Goal: Information Seeking & Learning: Learn about a topic

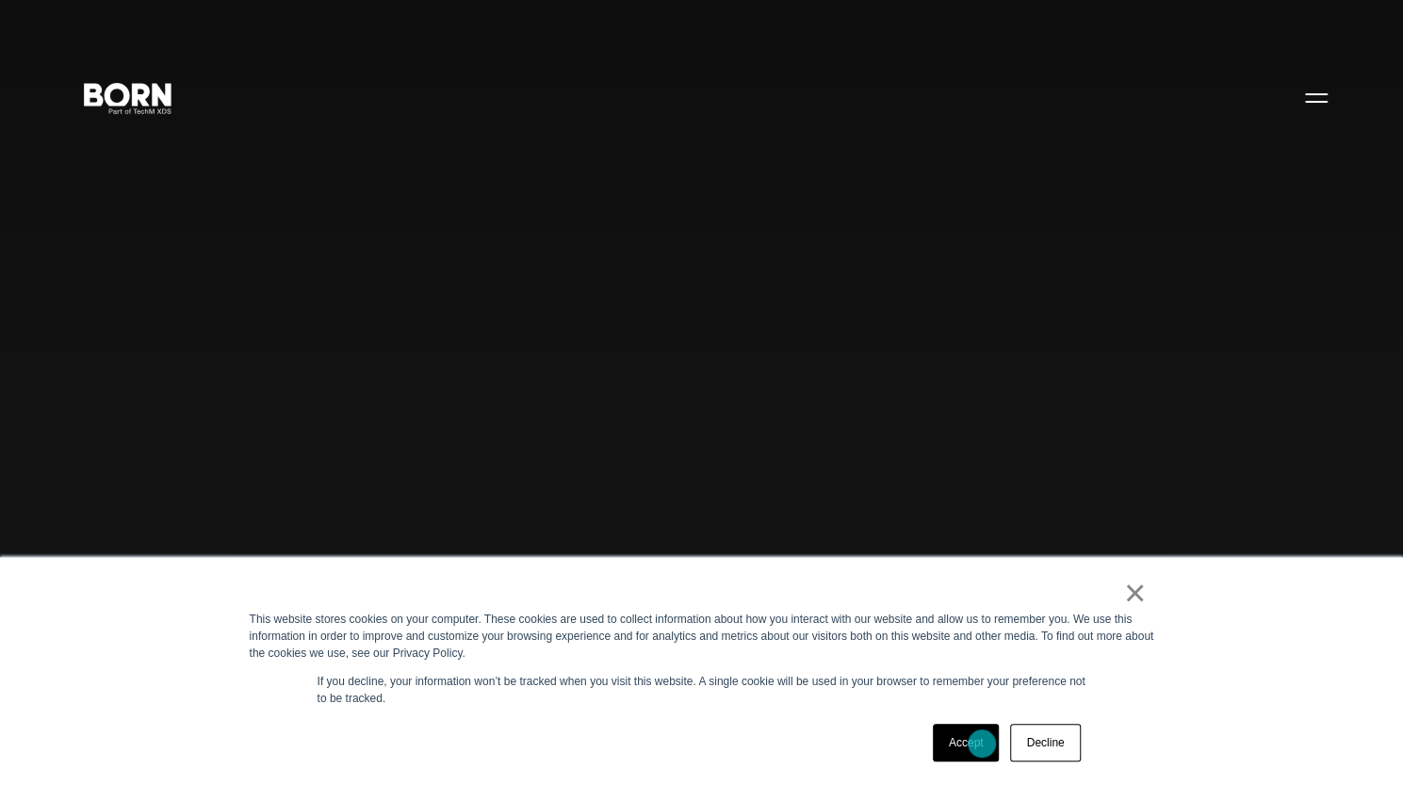
click at [982, 742] on link "Accept" at bounding box center [966, 743] width 67 height 38
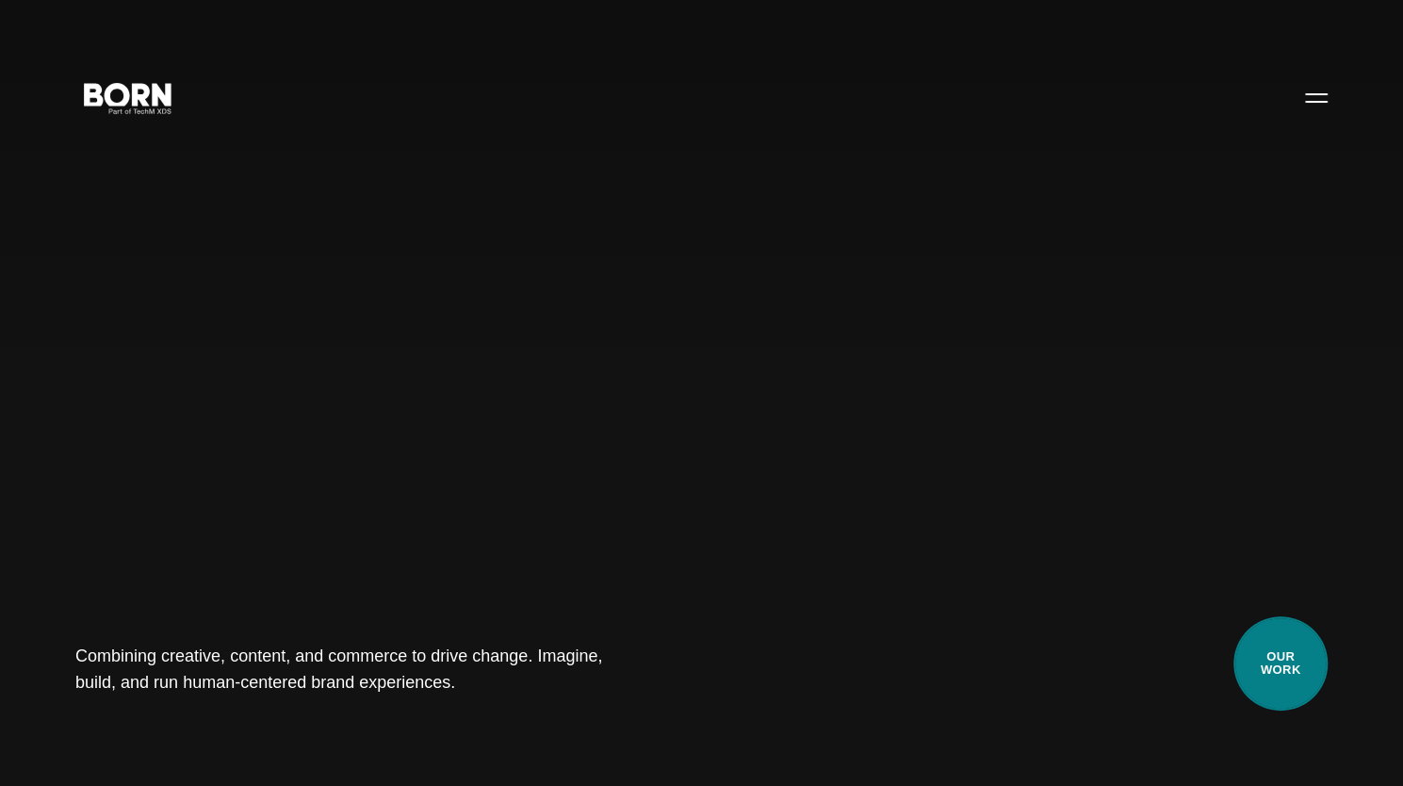
click at [1288, 670] on link "Our Work" at bounding box center [1280, 663] width 94 height 94
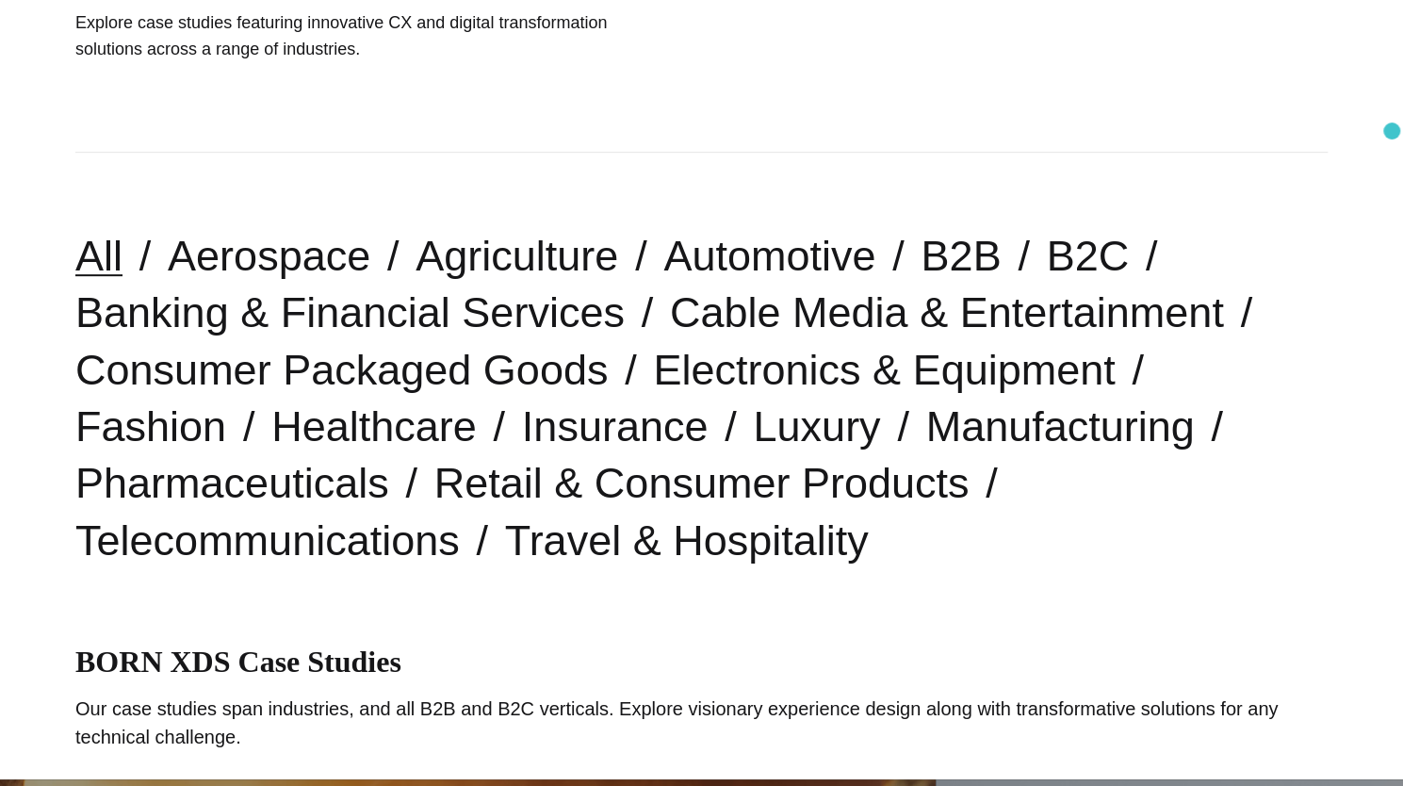
scroll to position [362, 0]
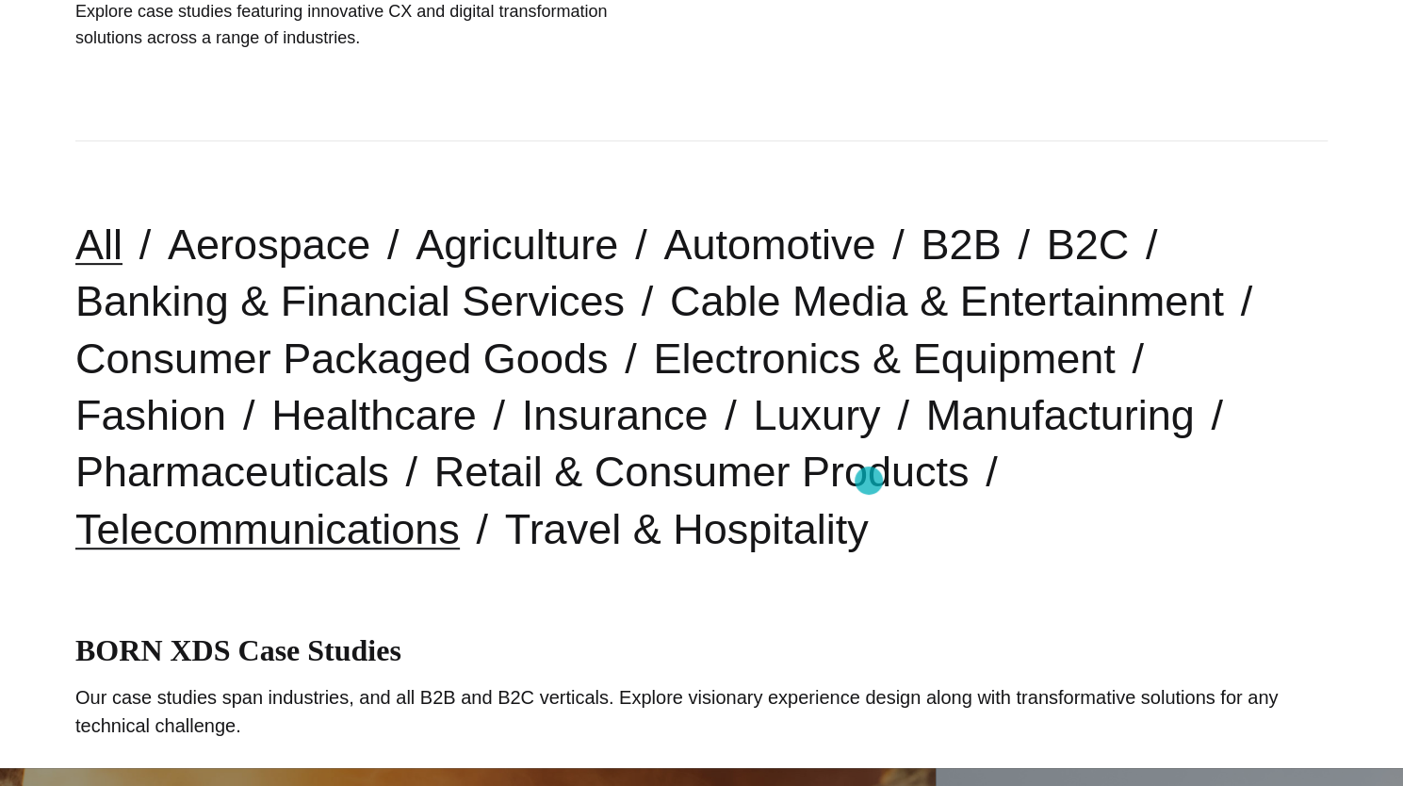
click at [460, 505] on link "Telecommunications" at bounding box center [267, 529] width 384 height 48
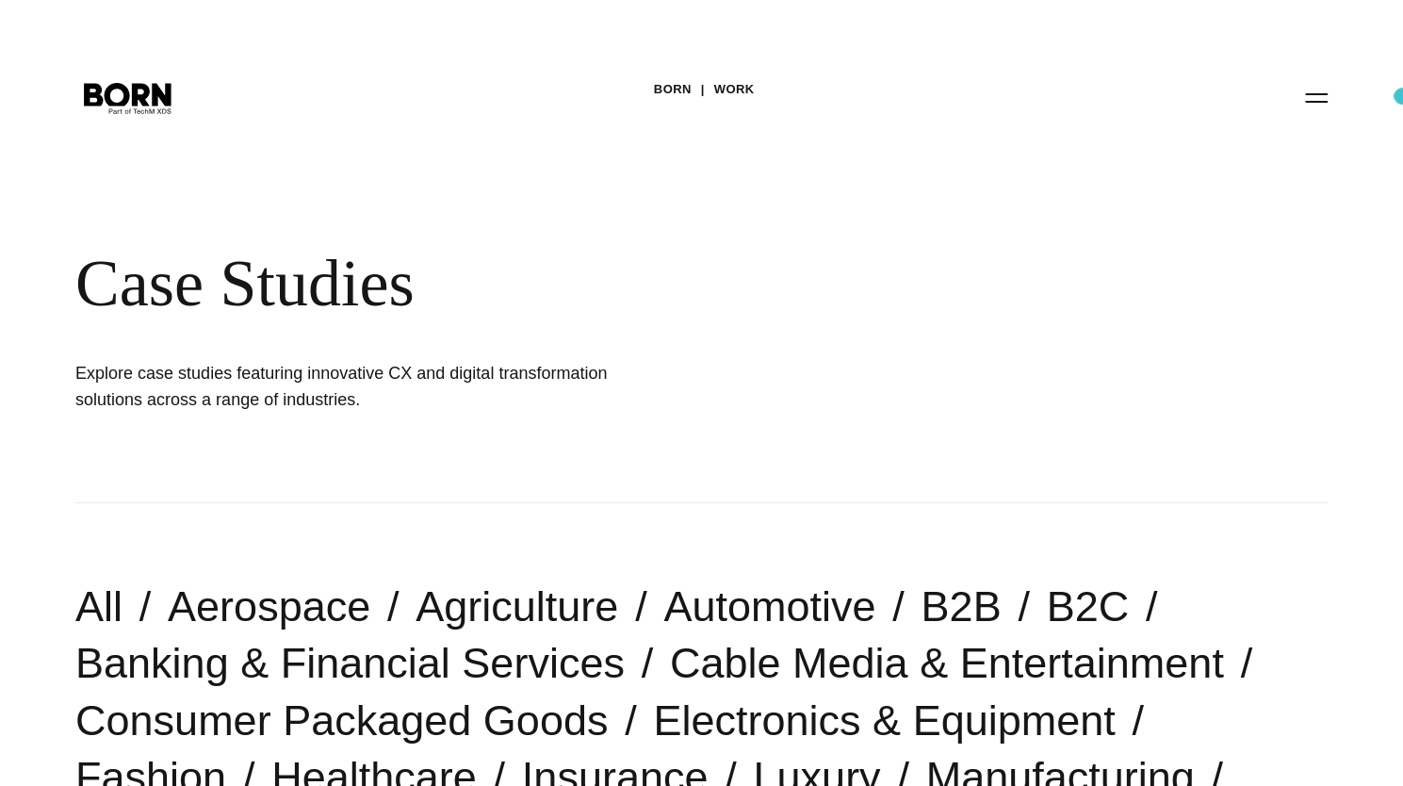
drag, startPoint x: 1401, startPoint y: 73, endPoint x: 1408, endPoint y: 174, distance: 102.0
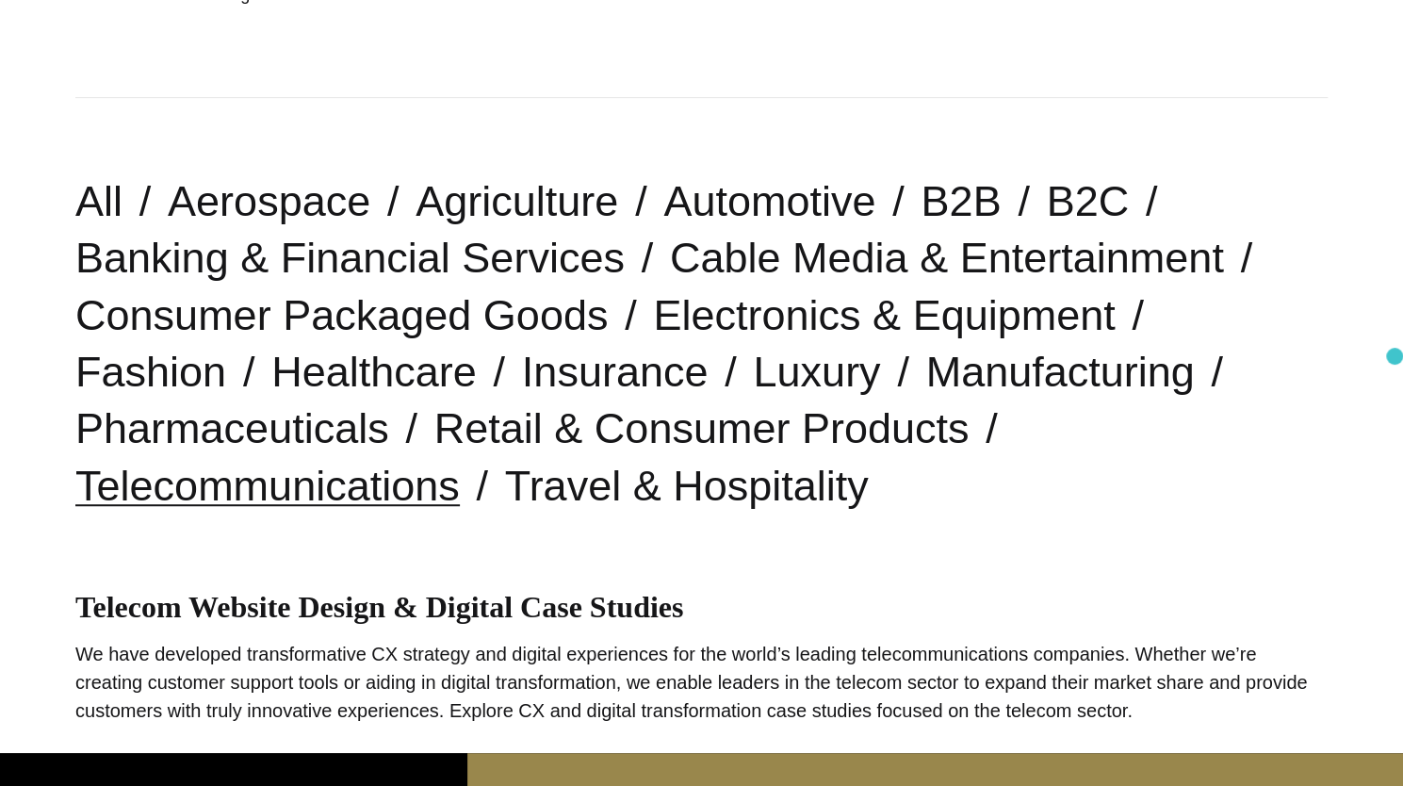
scroll to position [423, 0]
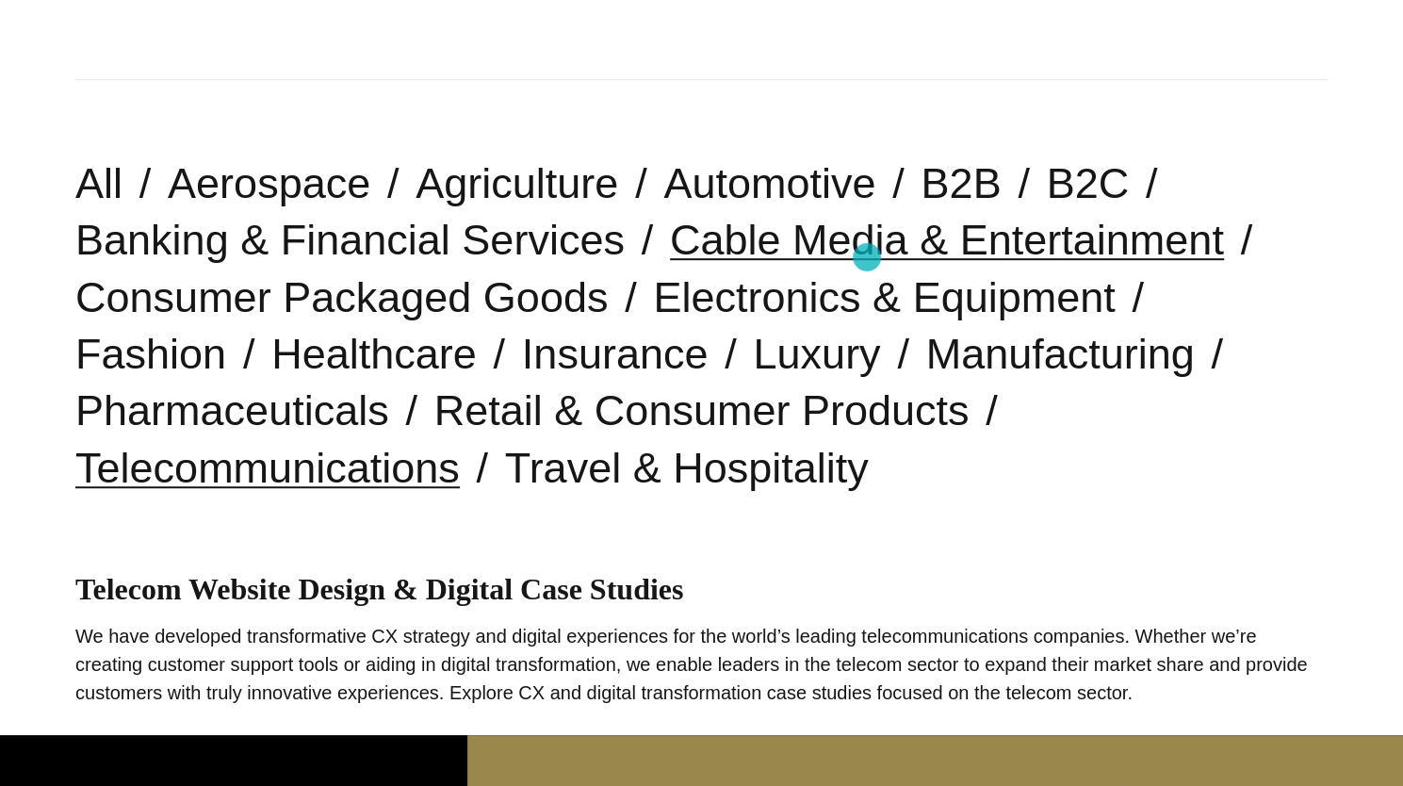
click at [867, 257] on link "Cable Media & Entertainment" at bounding box center [947, 240] width 554 height 48
